Goal: Task Accomplishment & Management: Use online tool/utility

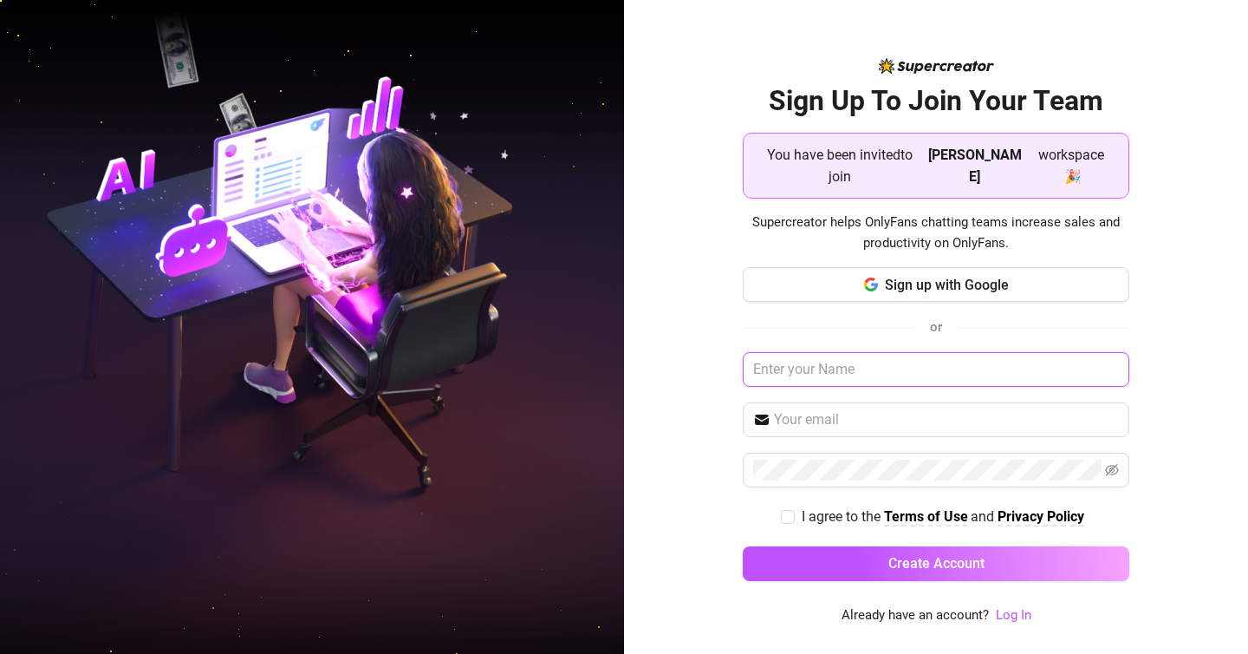
click at [910, 372] on input "text" at bounding box center [936, 369] width 387 height 35
click at [906, 432] on span at bounding box center [936, 419] width 387 height 35
type input "[EMAIL_ADDRESS][DOMAIN_NAME]"
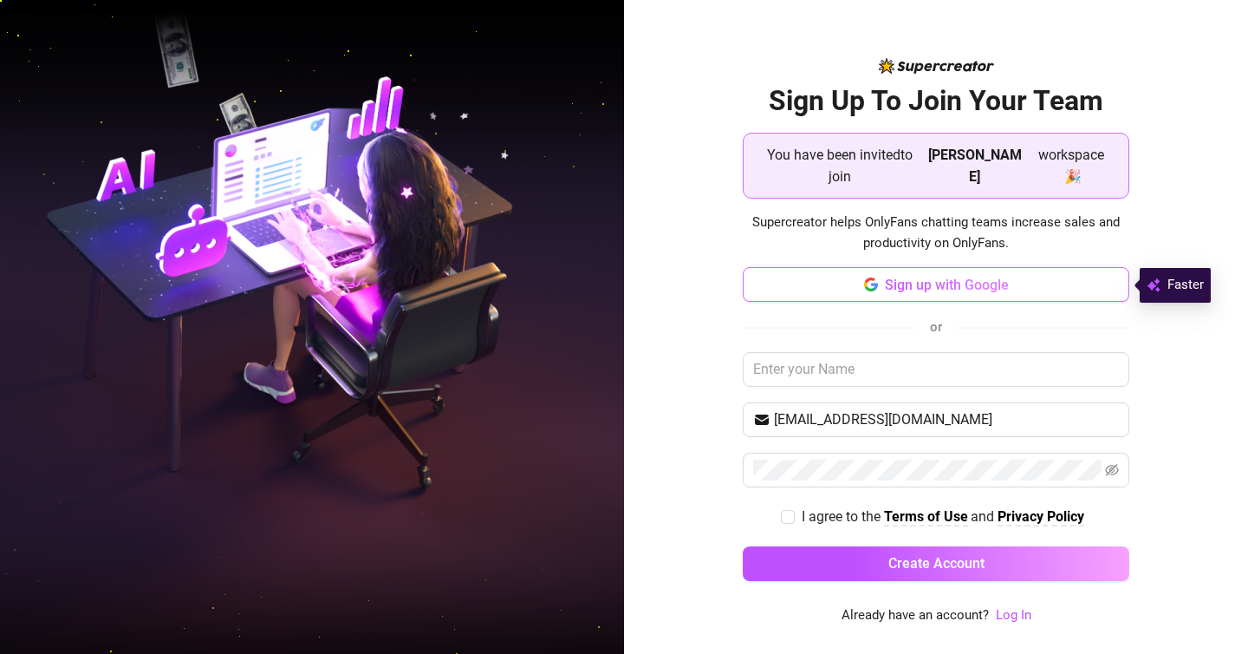
click at [960, 286] on span "Sign up with Google" at bounding box center [947, 285] width 124 height 16
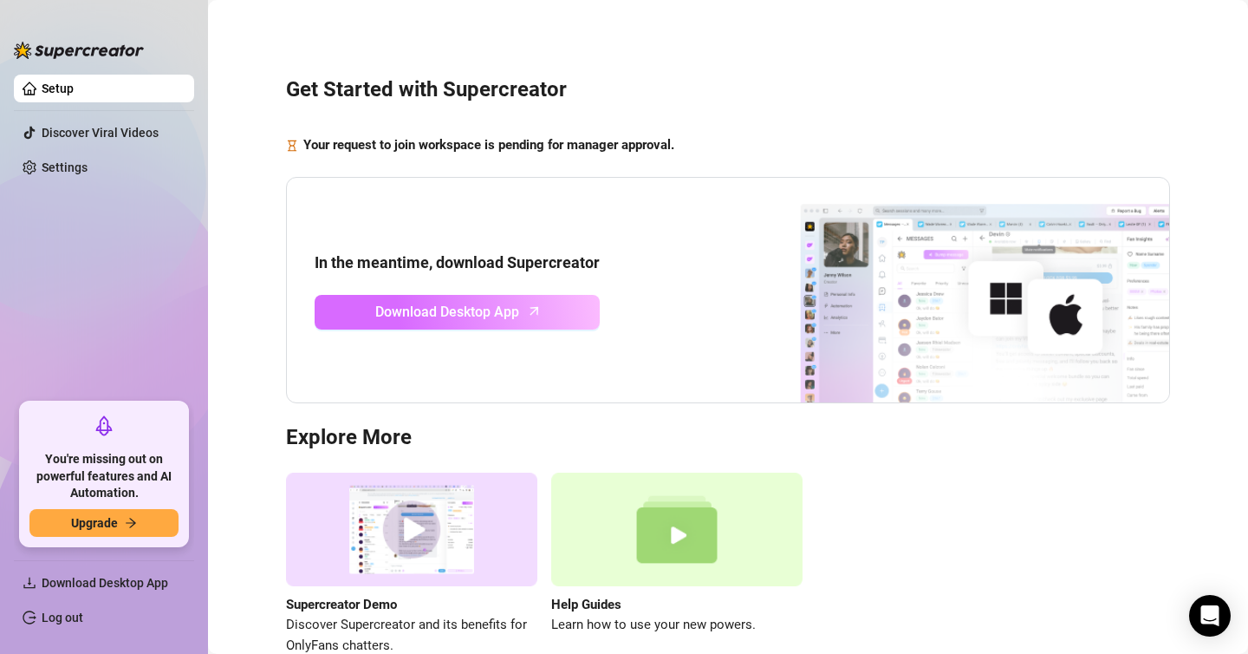
click at [551, 321] on link "Download Desktop App" at bounding box center [457, 312] width 285 height 35
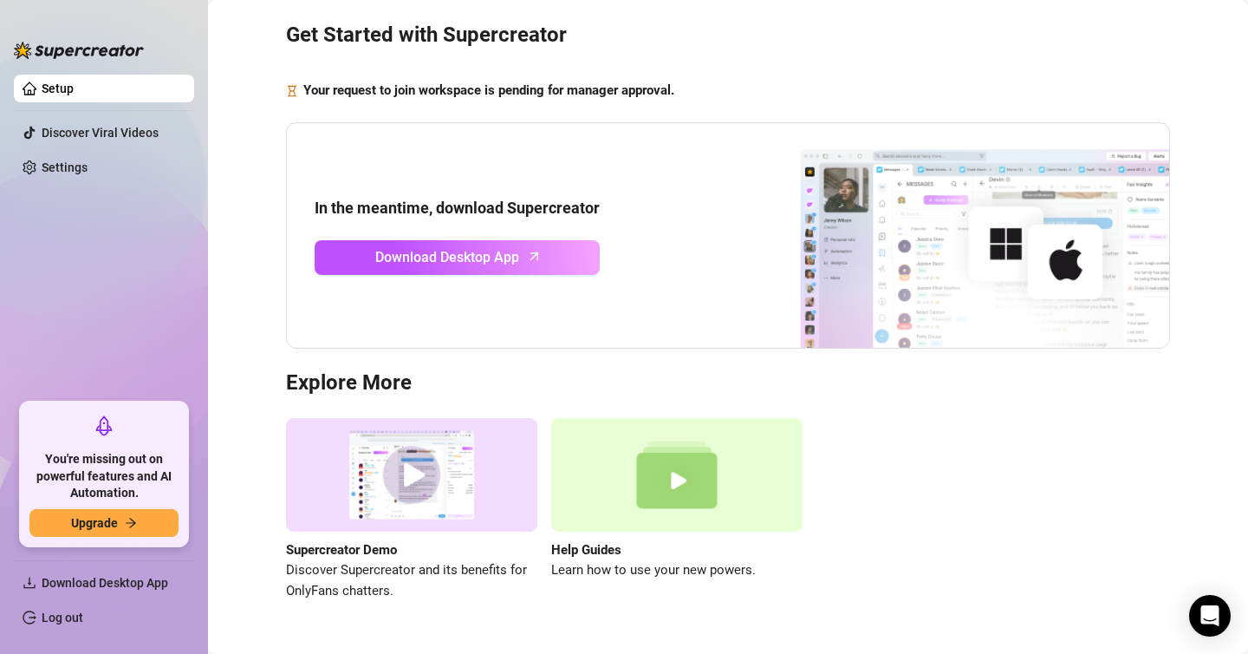
scroll to position [97, 0]
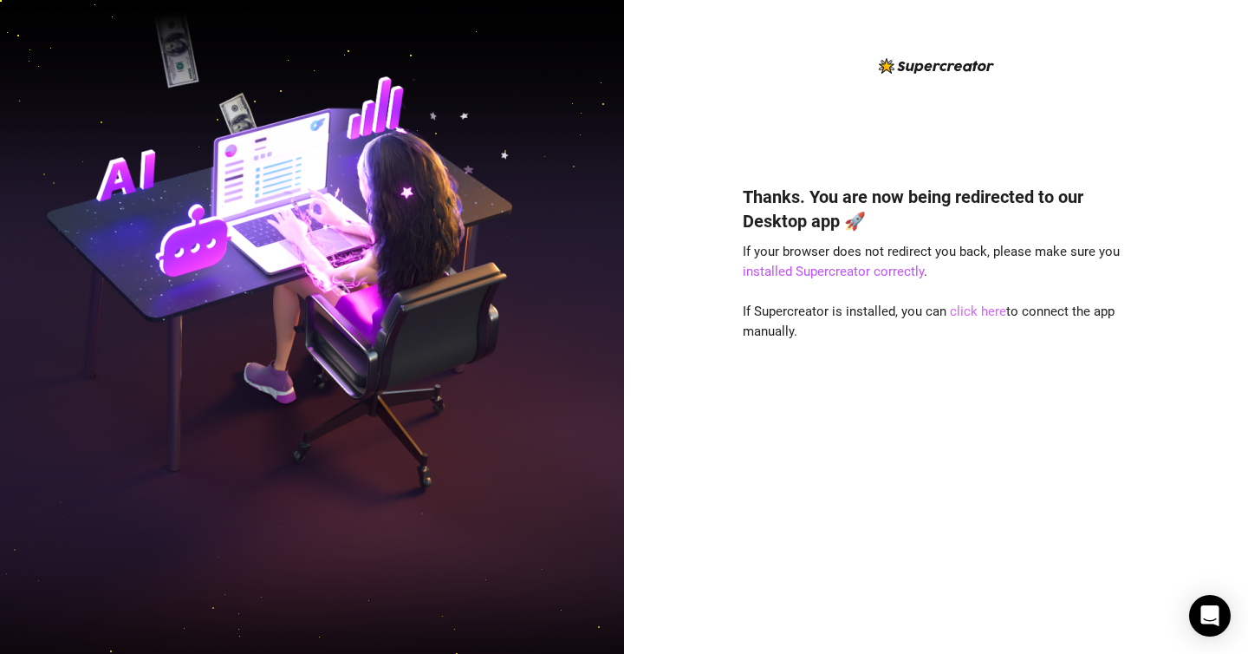
click at [997, 313] on link "click here" at bounding box center [978, 311] width 56 height 16
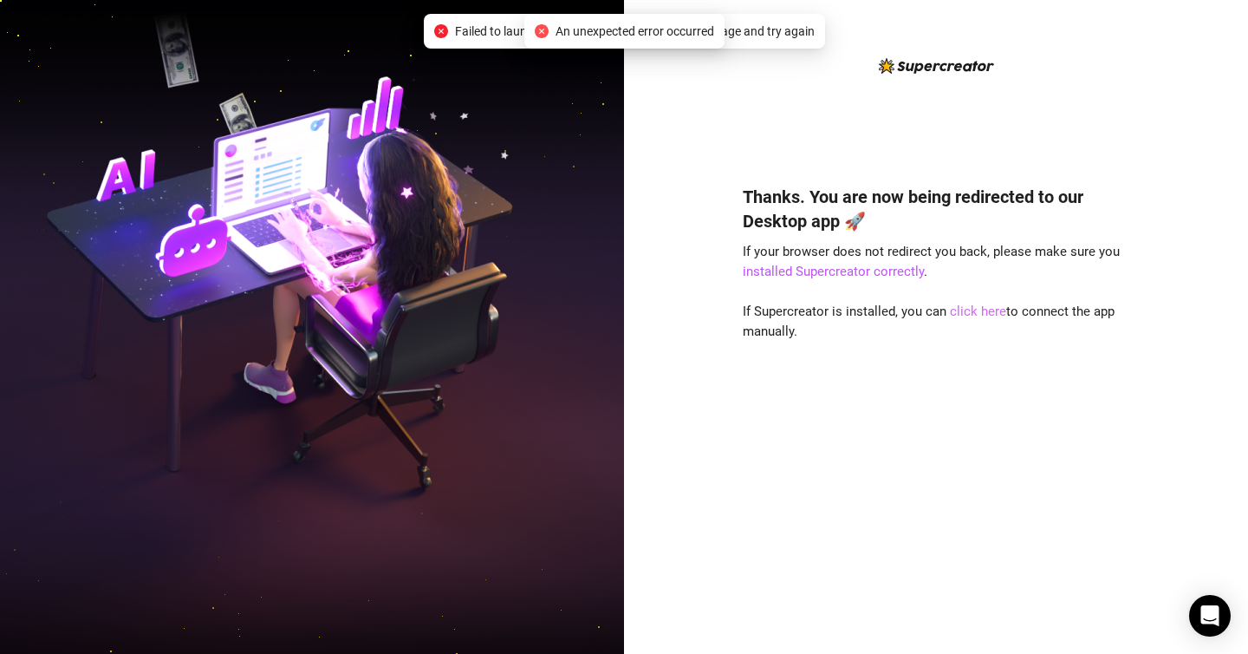
click at [982, 309] on link "click here" at bounding box center [978, 311] width 56 height 16
click at [763, 42] on div "Failed to launch desktop app. Please refresh the page and try again" at bounding box center [624, 31] width 401 height 35
